Goal: Find specific page/section: Find specific page/section

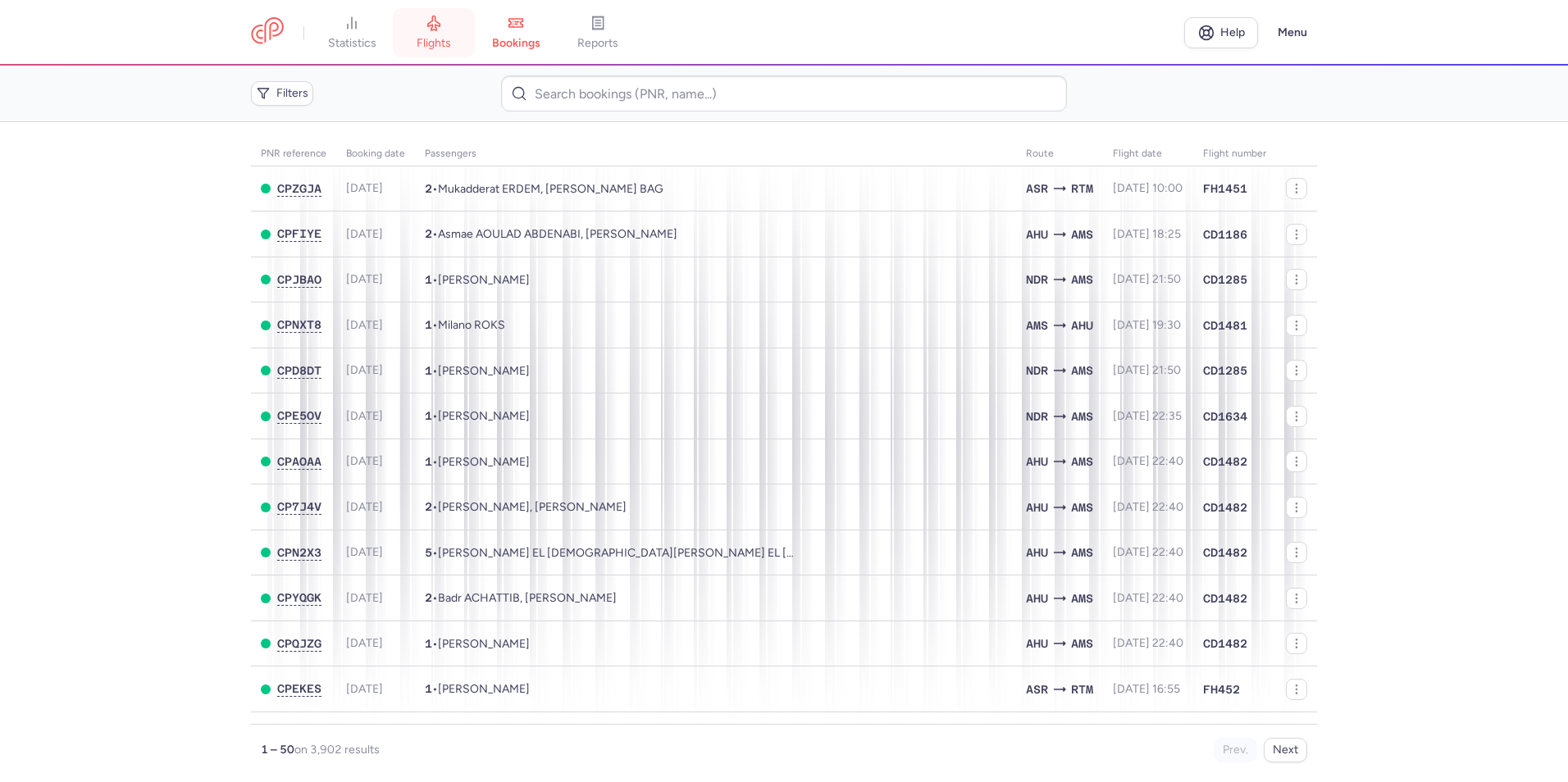
click at [441, 32] on link "flights" at bounding box center [433, 33] width 82 height 36
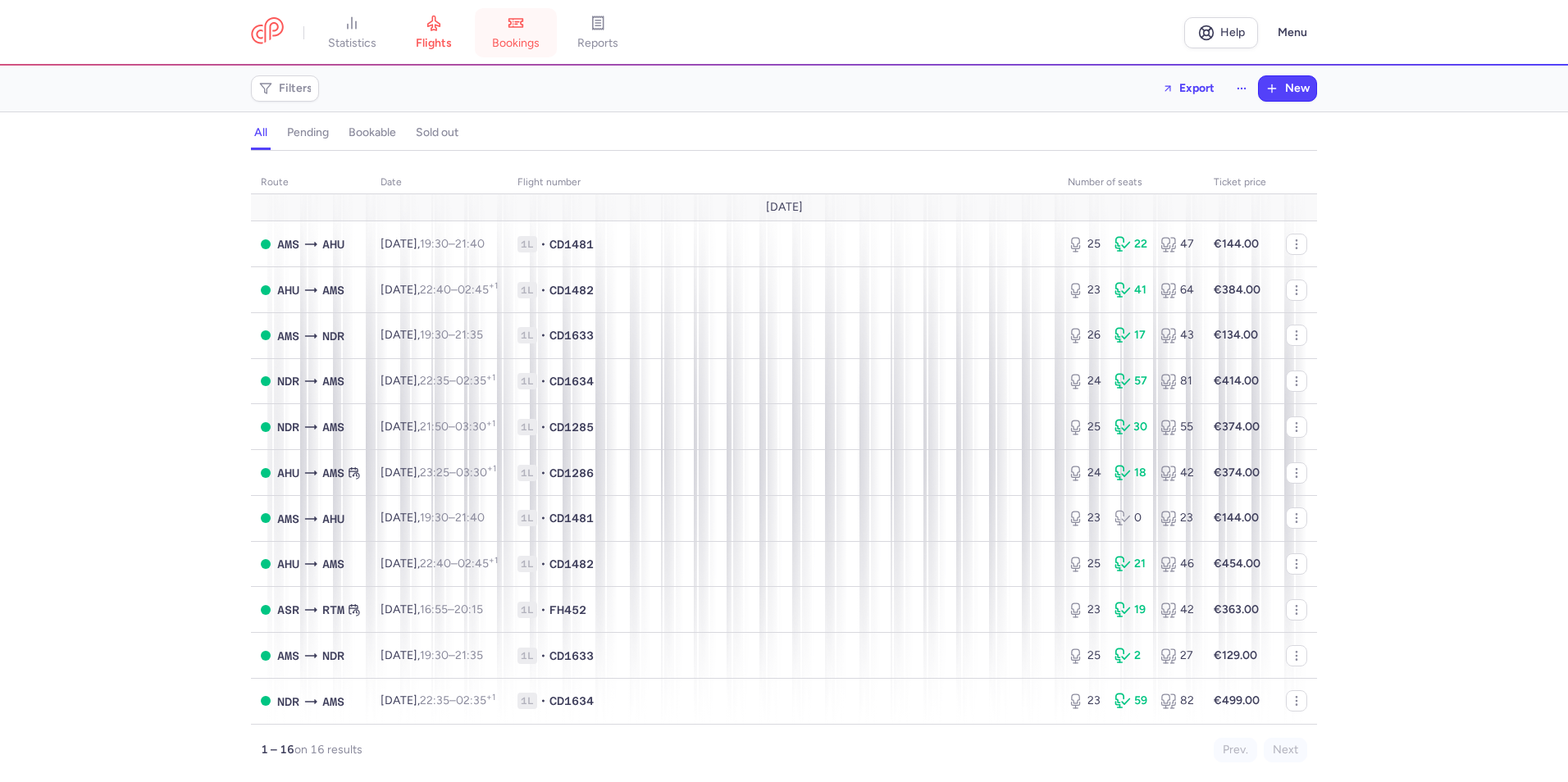
click at [517, 34] on link "bookings" at bounding box center [516, 33] width 82 height 36
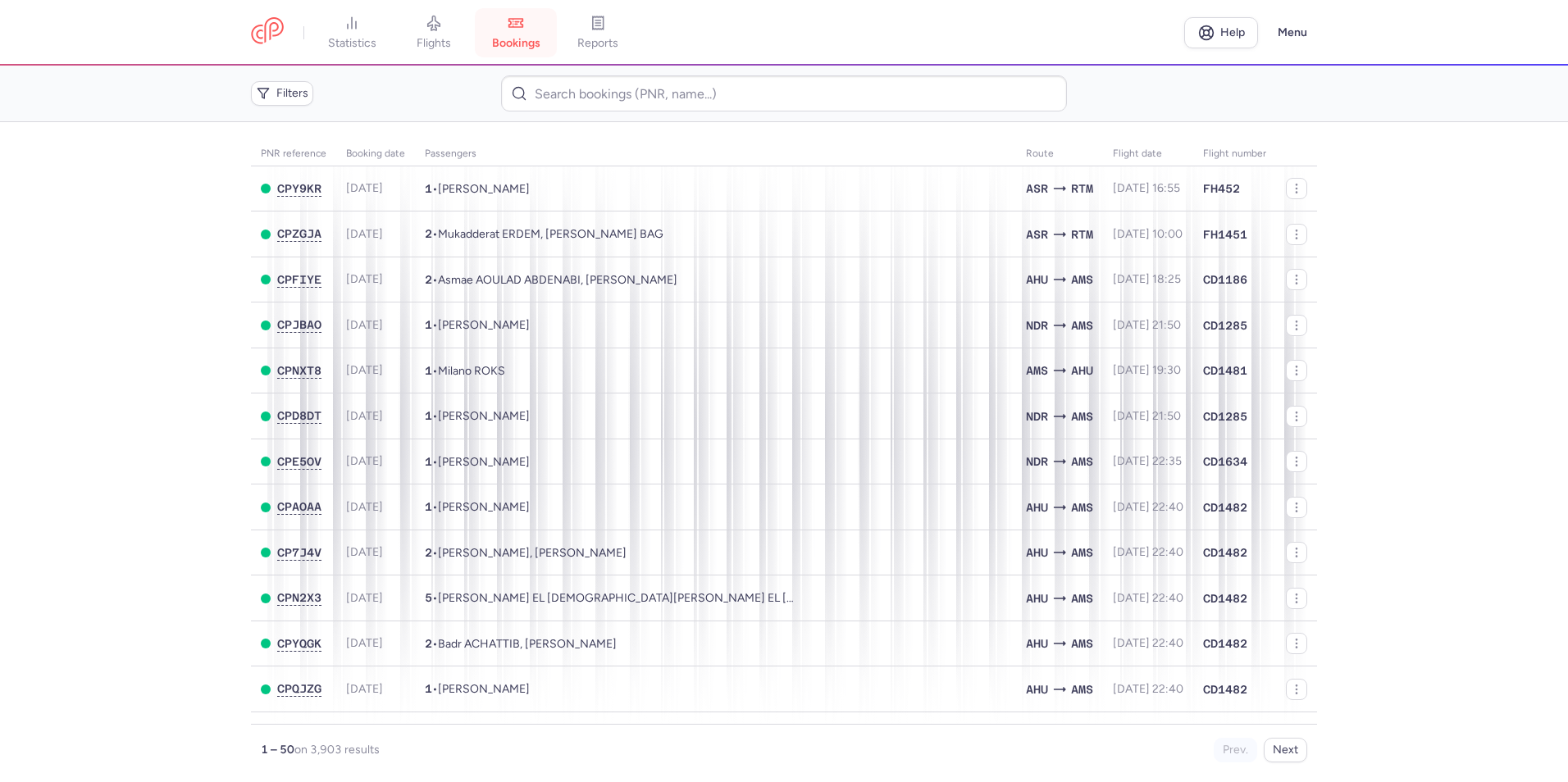
click at [503, 38] on span "bookings" at bounding box center [516, 44] width 48 height 15
click at [594, 19] on link "reports" at bounding box center [598, 33] width 82 height 36
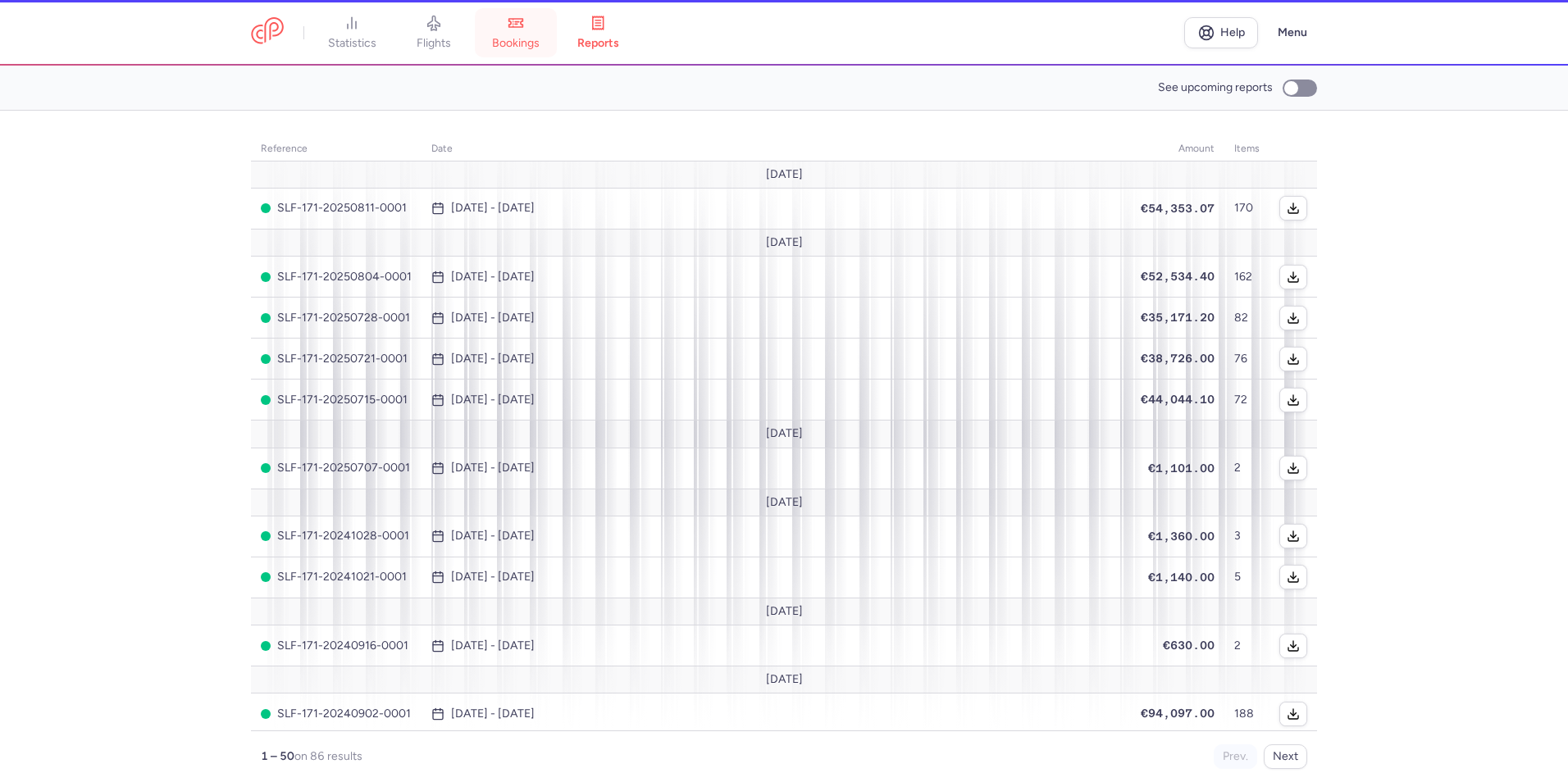
click at [536, 28] on link "bookings" at bounding box center [516, 33] width 82 height 36
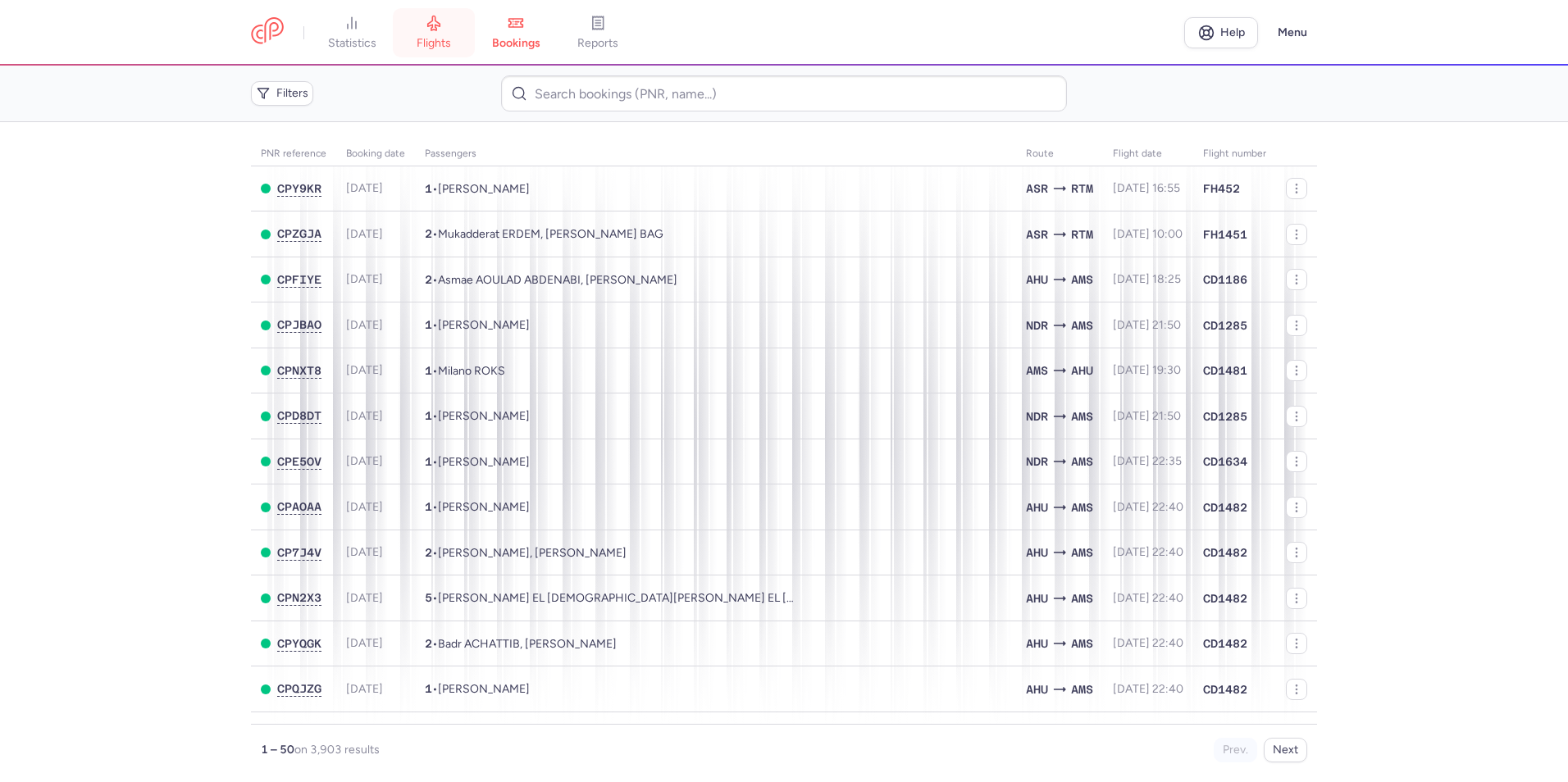
drag, startPoint x: 397, startPoint y: 23, endPoint x: 461, endPoint y: 25, distance: 64.0
click at [397, 23] on link "flights" at bounding box center [433, 33] width 82 height 36
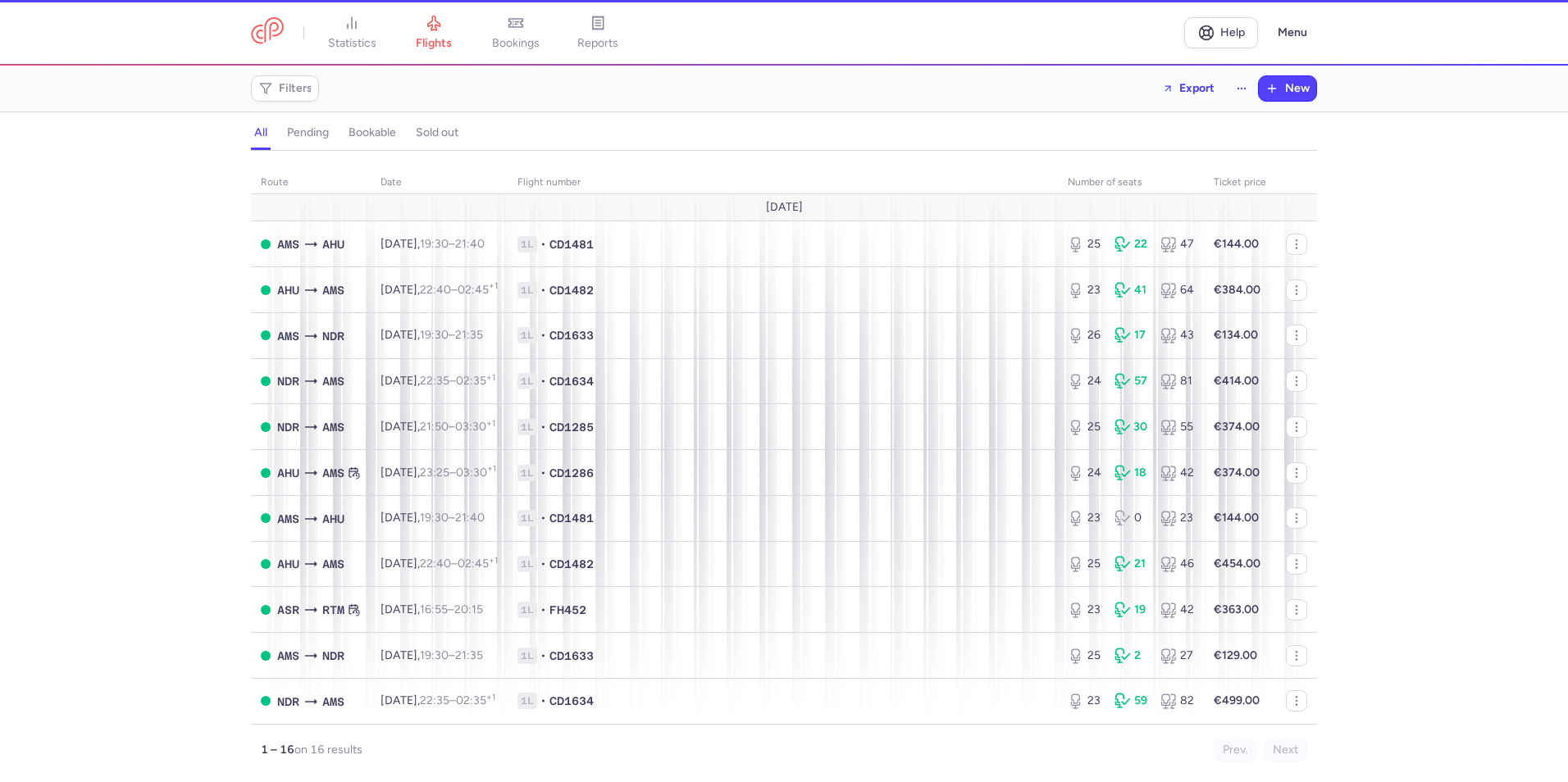
click at [514, 29] on icon at bounding box center [516, 23] width 17 height 17
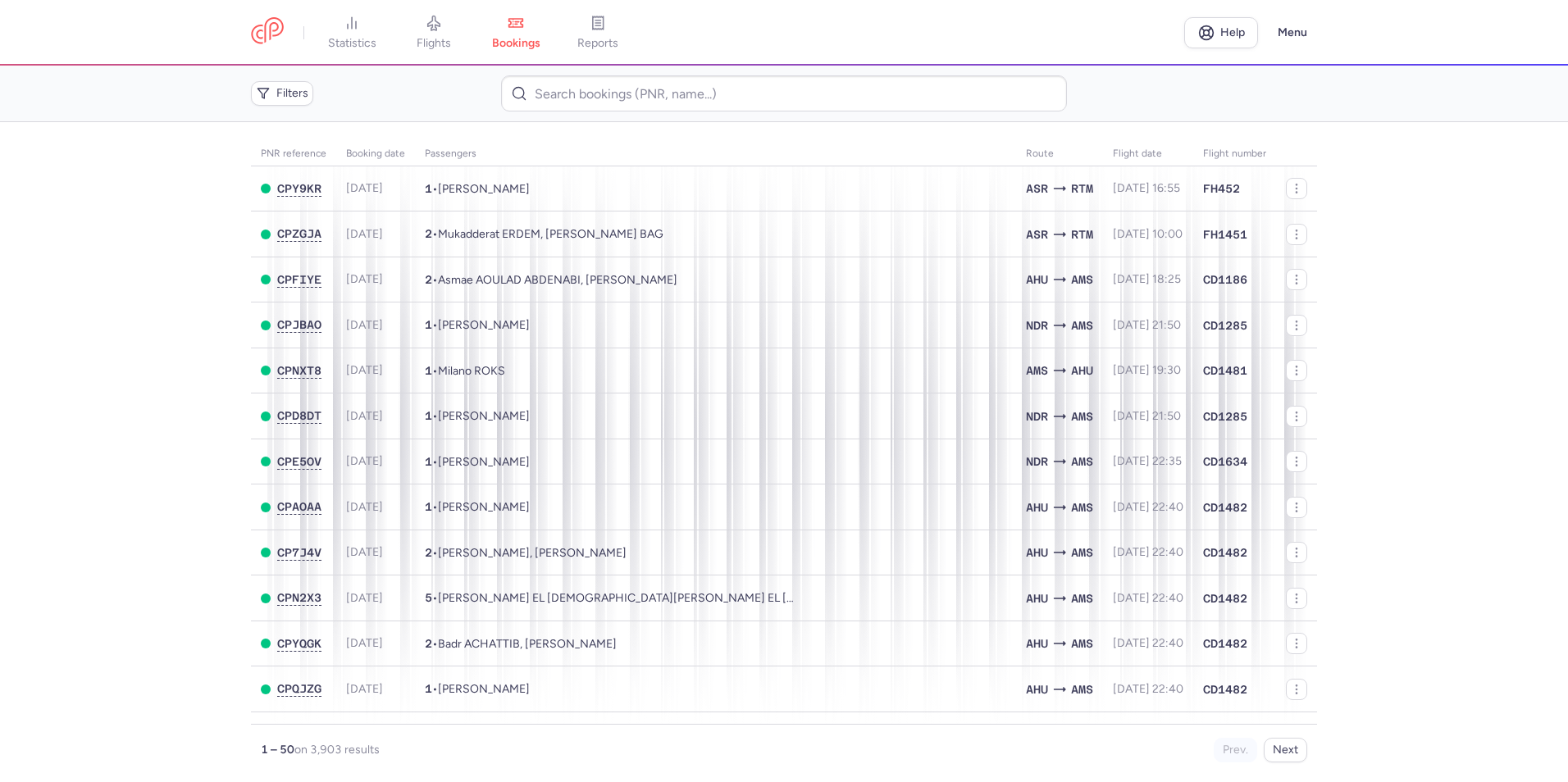
drag, startPoint x: 417, startPoint y: 35, endPoint x: 383, endPoint y: 0, distance: 48.8
click at [417, 35] on link "flights" at bounding box center [433, 33] width 82 height 36
